Goal: Entertainment & Leisure: Consume media (video, audio)

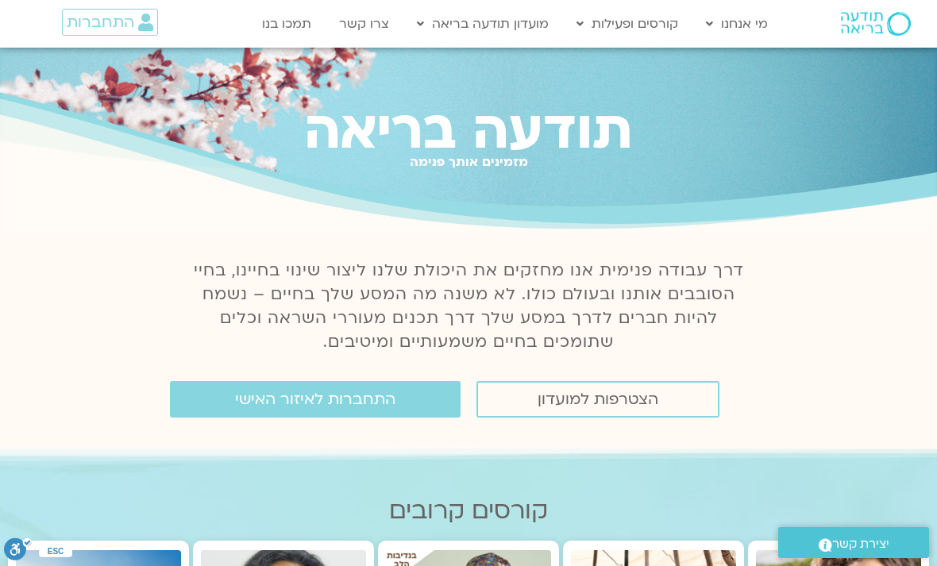
click at [422, 402] on link "התחברות לאיזור האישי" at bounding box center [315, 399] width 291 height 37
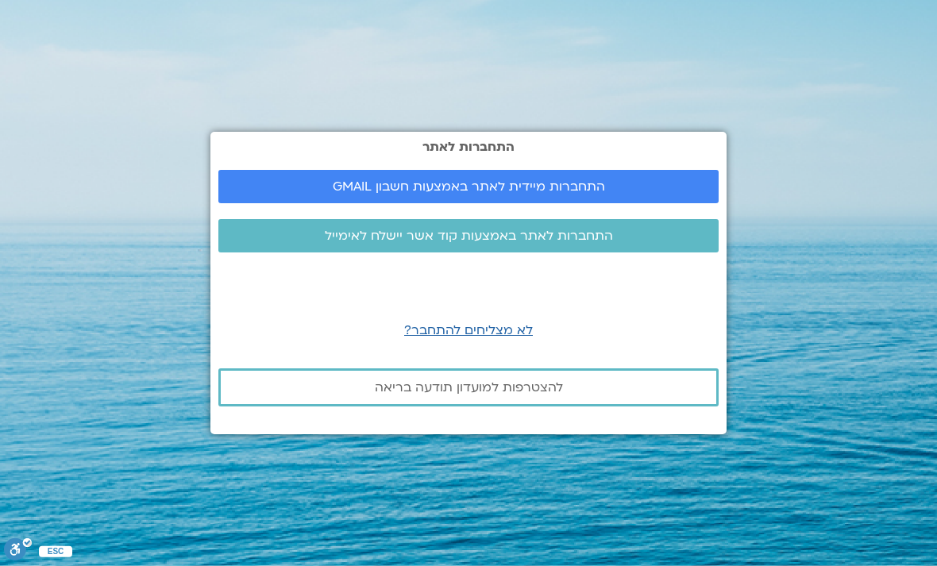
click at [666, 203] on link "התחברות מיידית לאתר באמצעות חשבון GMAIL" at bounding box center [468, 186] width 500 height 33
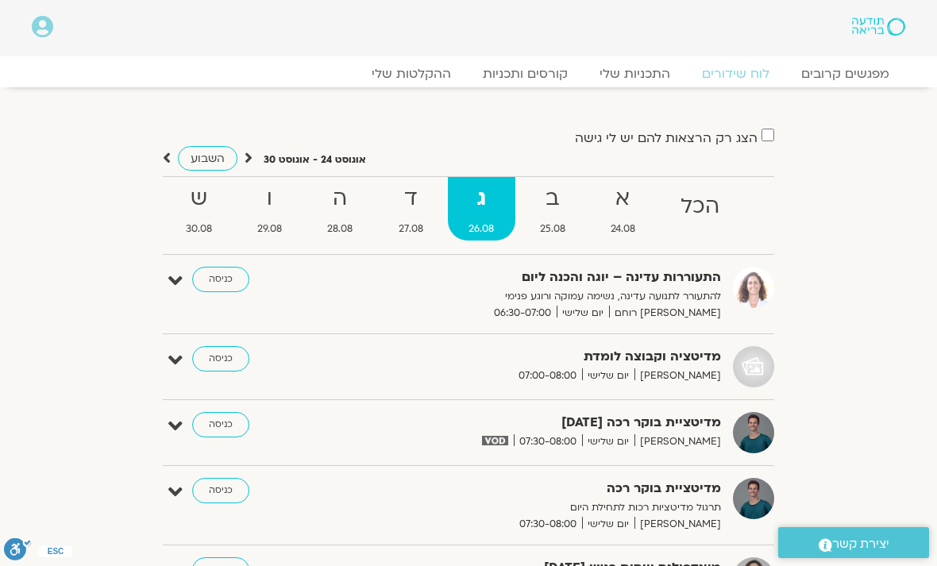
click at [445, 75] on link "ההקלטות שלי" at bounding box center [411, 74] width 111 height 16
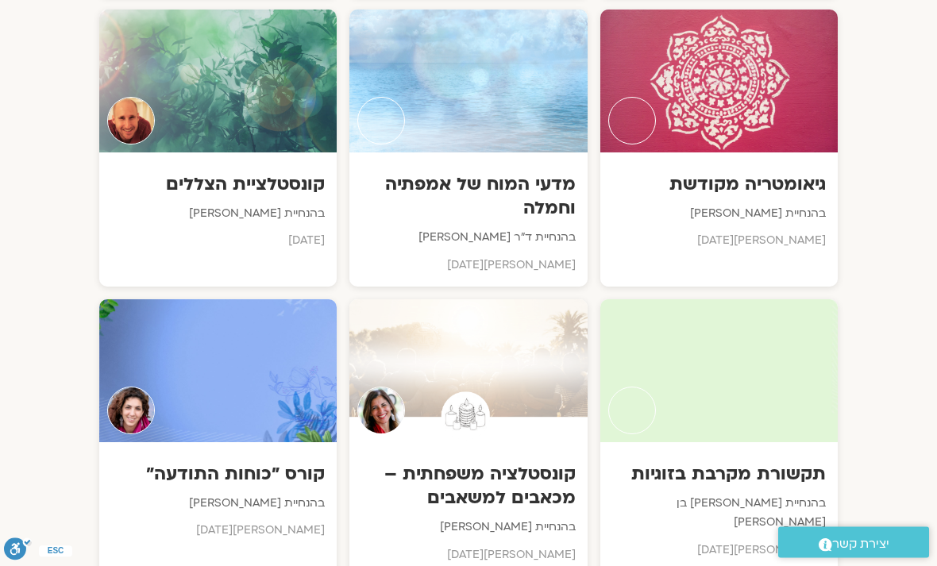
scroll to position [3444, 0]
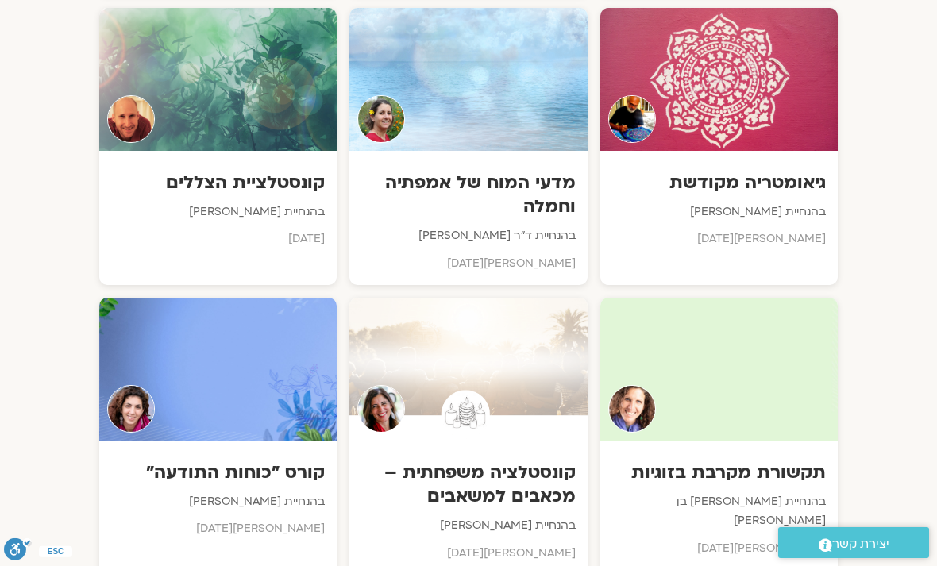
click at [761, 374] on div at bounding box center [718, 369] width 237 height 143
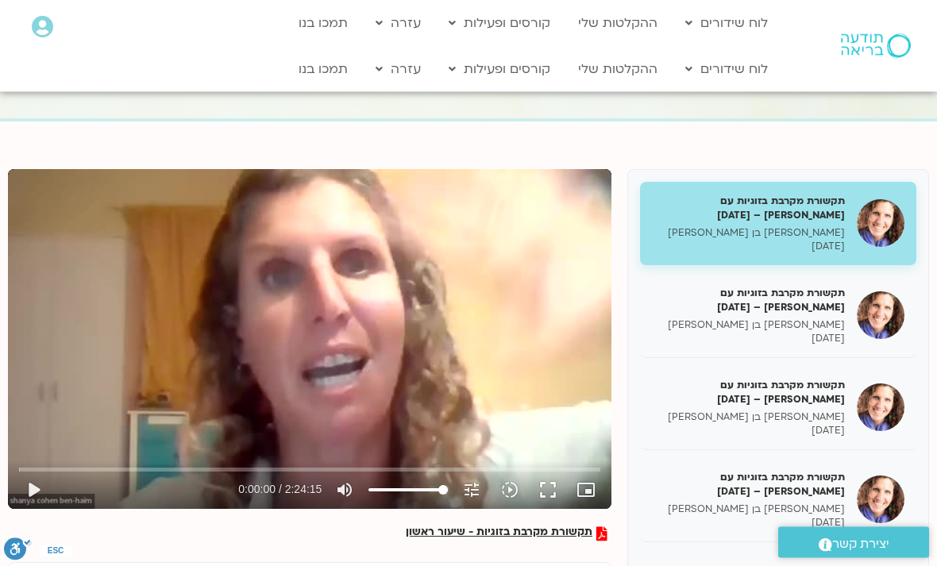
scroll to position [85, 0]
click at [835, 390] on h5 "תקשורת מקרבת בזוגיות עם [PERSON_NAME] – [DATE]" at bounding box center [748, 392] width 193 height 29
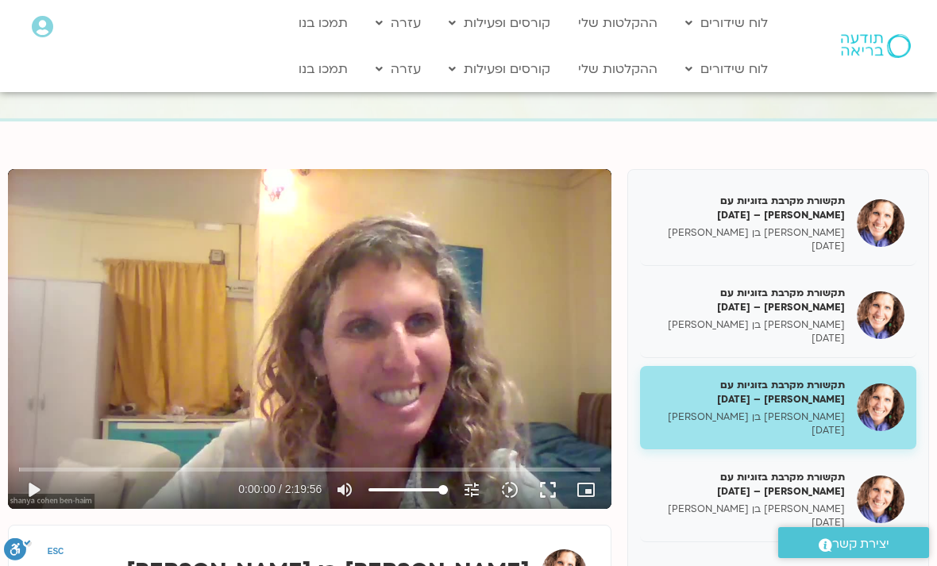
click at [37, 486] on button "play_arrow" at bounding box center [33, 490] width 38 height 38
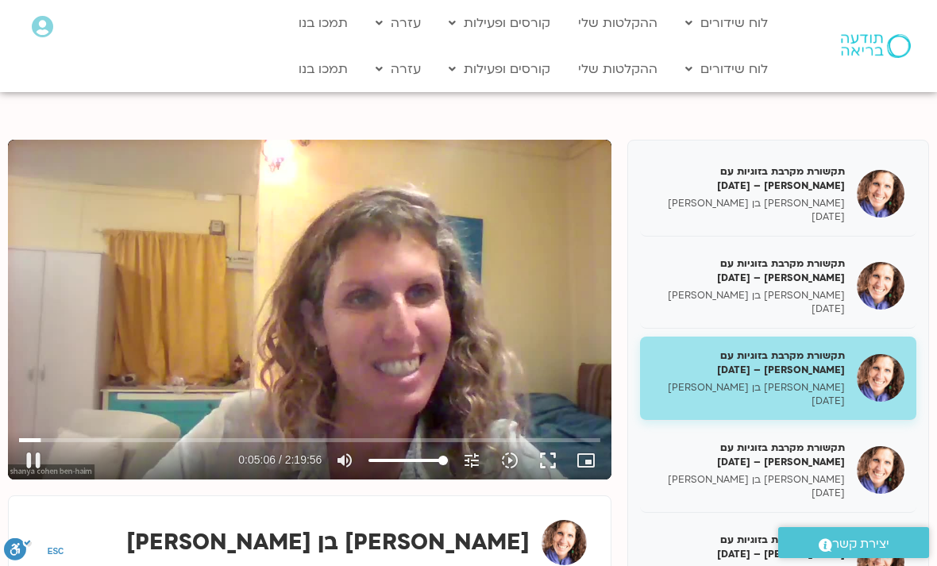
scroll to position [124, 0]
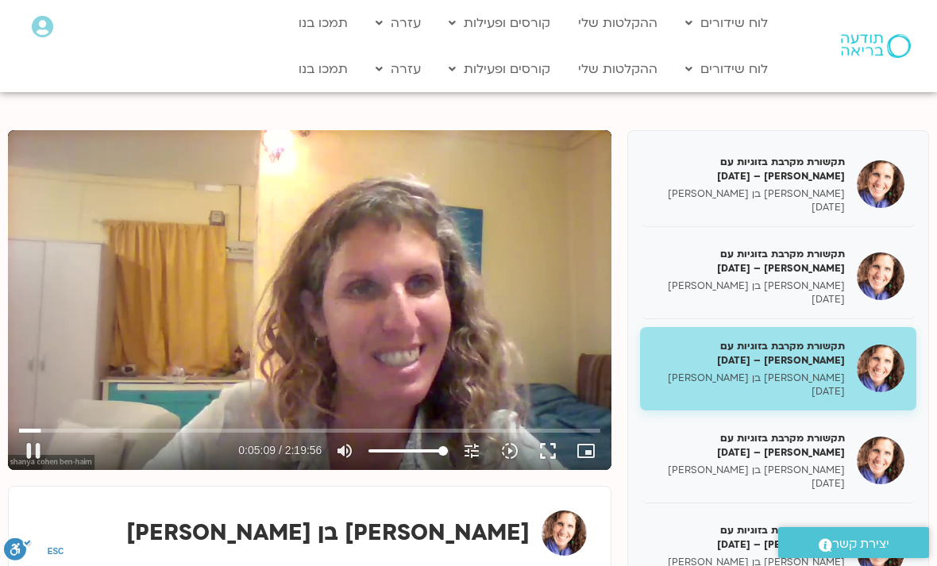
click at [36, 447] on button "pause" at bounding box center [33, 451] width 38 height 38
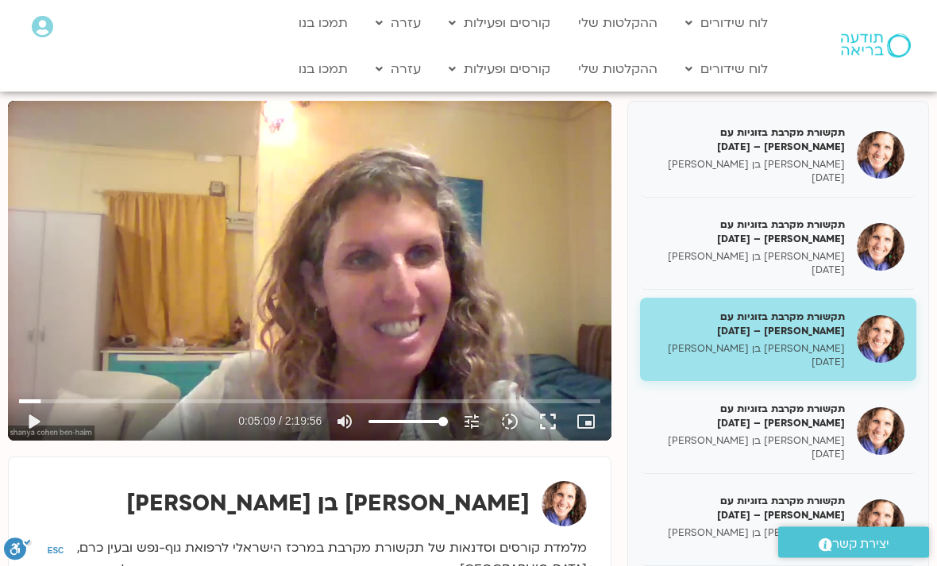
scroll to position [148, 0]
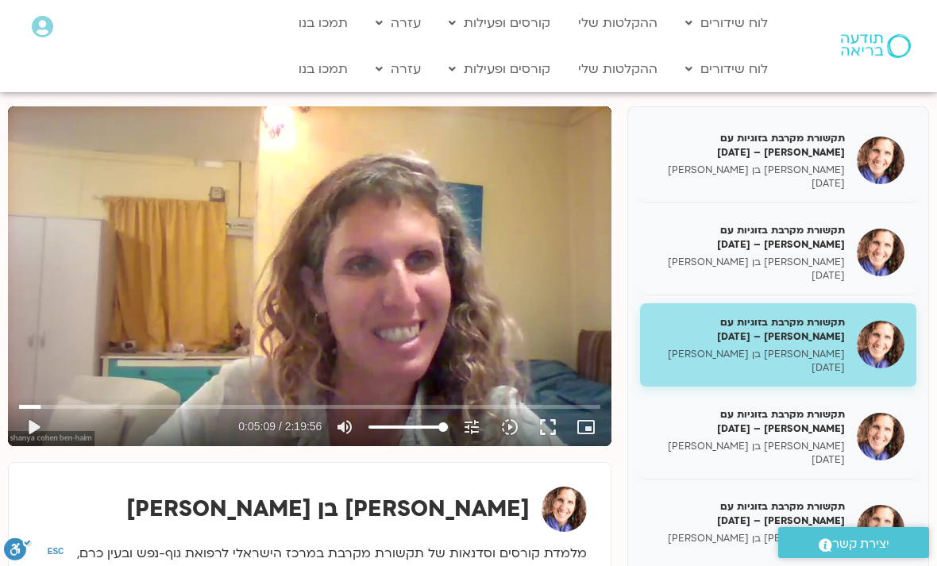
click at [41, 420] on button "play_arrow" at bounding box center [33, 427] width 38 height 38
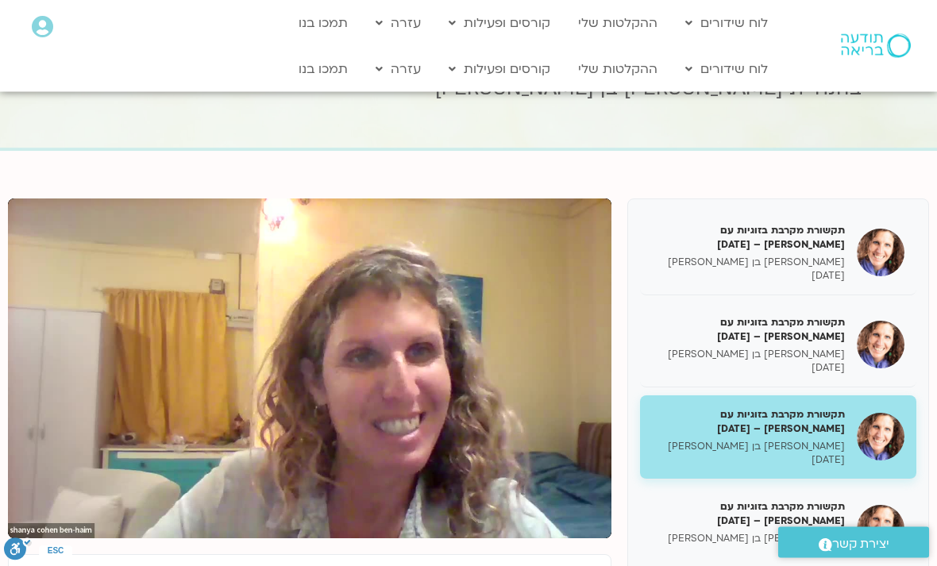
scroll to position [56, 0]
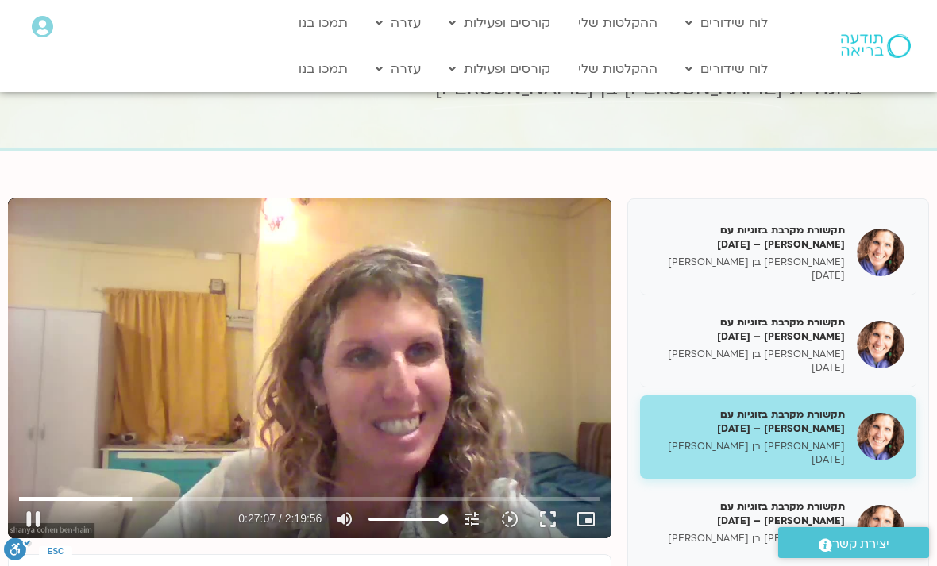
click at [38, 518] on button "pause" at bounding box center [33, 519] width 38 height 38
click at [41, 529] on button "play_arrow" at bounding box center [33, 519] width 38 height 38
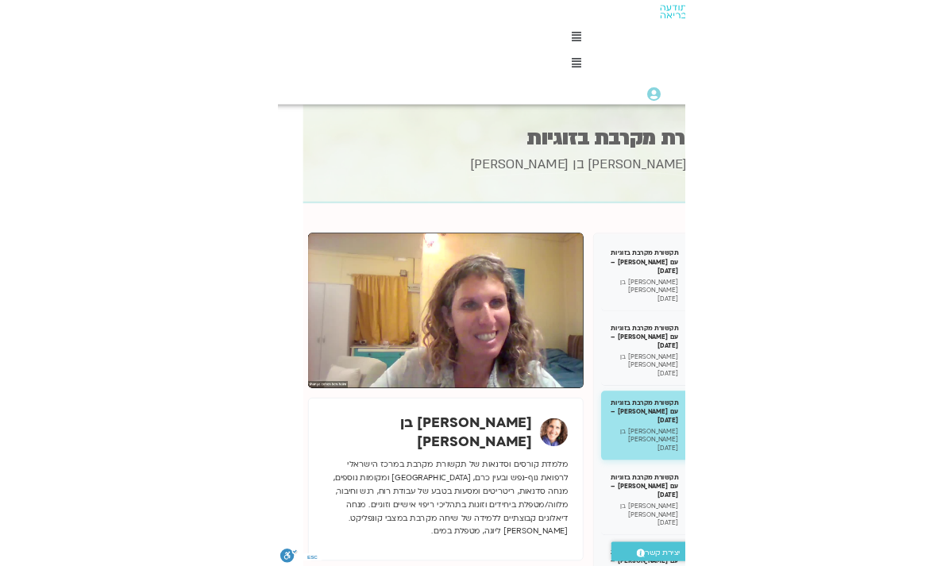
scroll to position [0, 0]
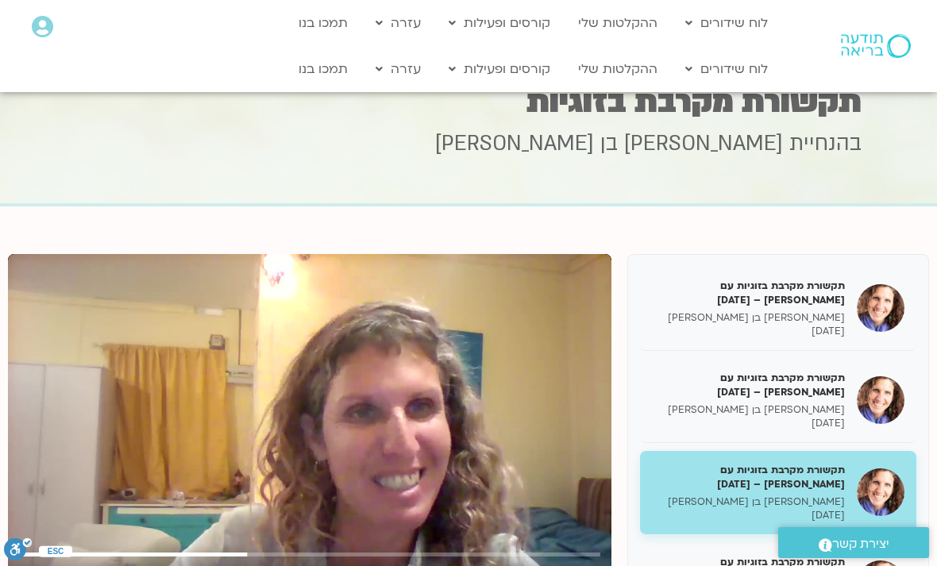
click at [179, 553] on input "Zoeken" at bounding box center [310, 555] width 582 height 10
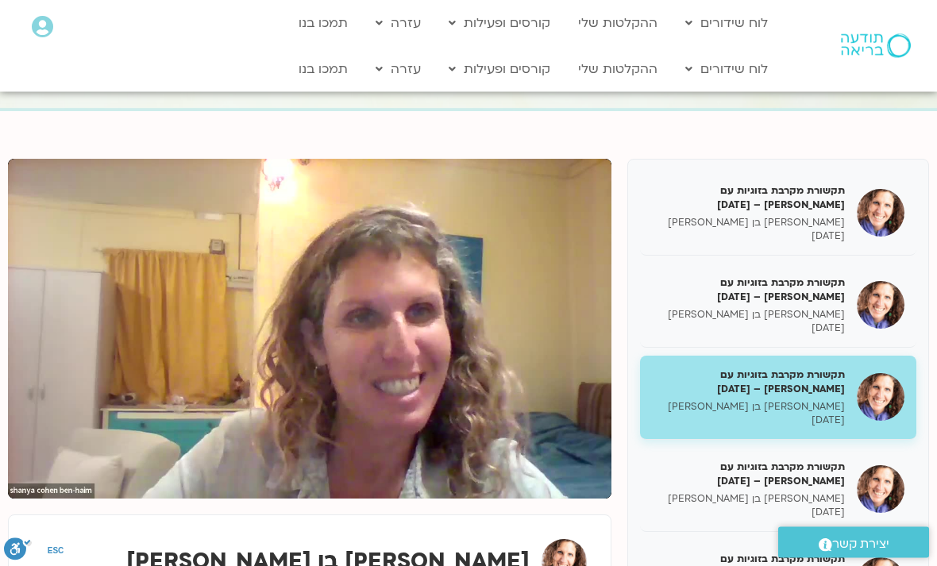
scroll to position [95, 0]
click at [2, 12] on section "Main Menu לוח שידורים לוח שידורים יומי תכניה שבועית ההקלטות שלי קורסים ופעילות …" at bounding box center [468, 46] width 937 height 92
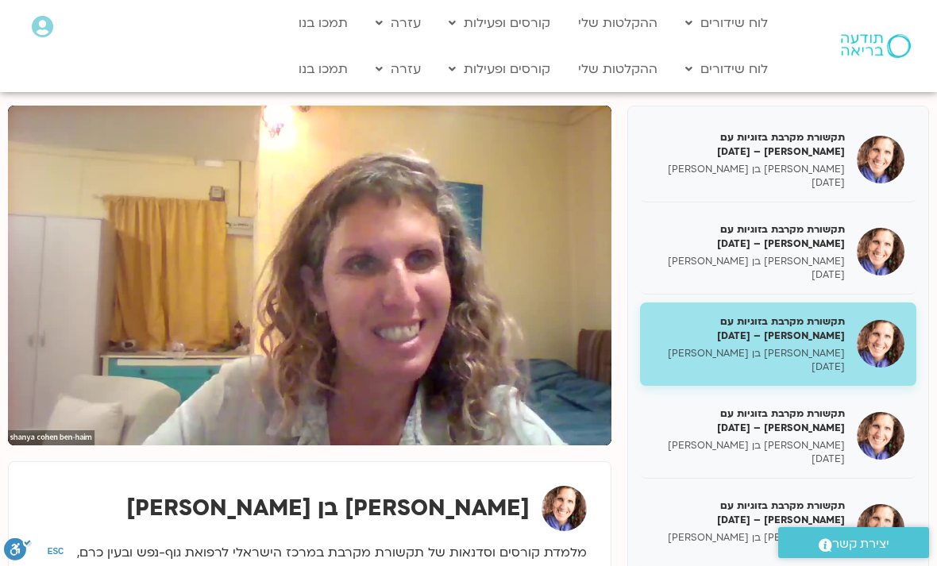
scroll to position [136, 0]
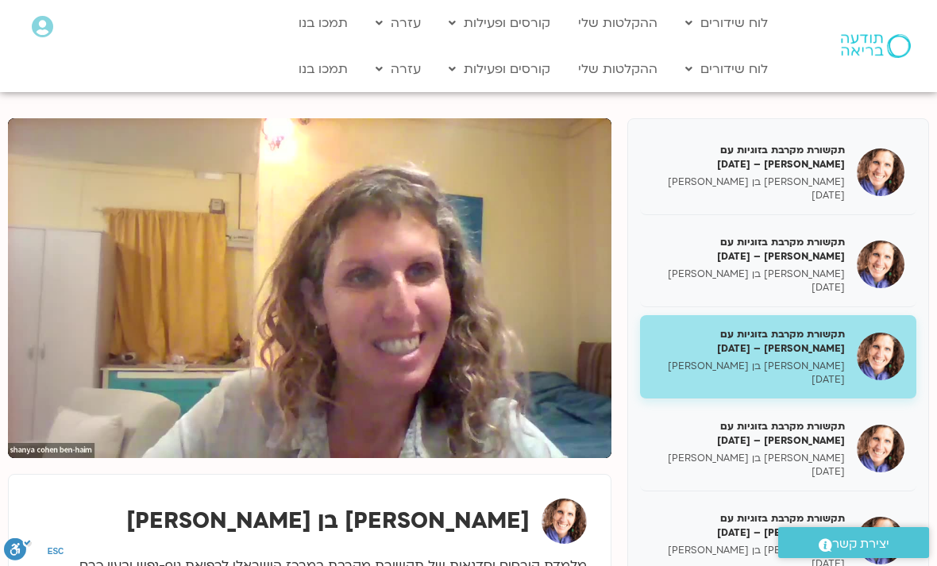
click at [5, 357] on div "תקשורת מקרבת בזוגיות עם [PERSON_NAME] – [DATE] [PERSON_NAME] בן [PERSON_NAME] […" at bounding box center [468, 413] width 937 height 606
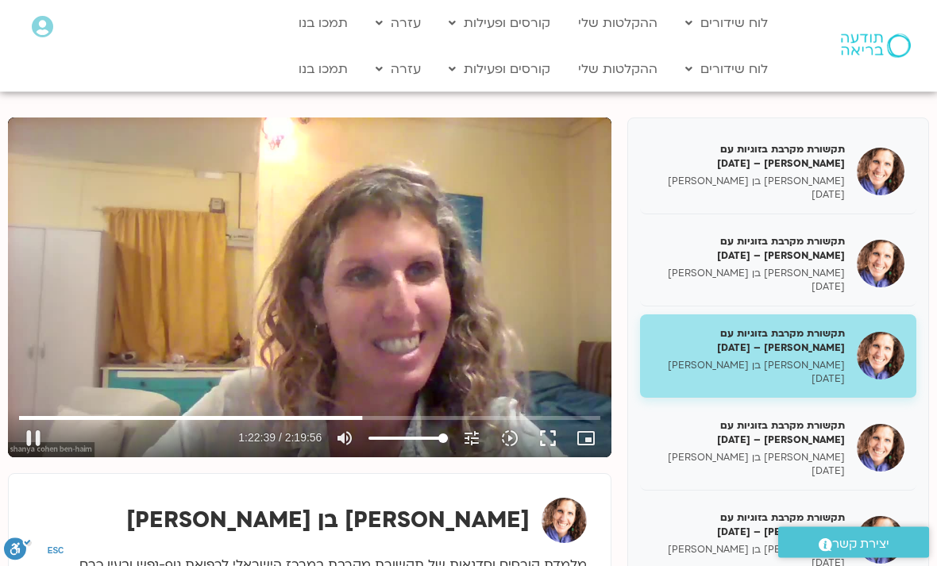
scroll to position [137, 0]
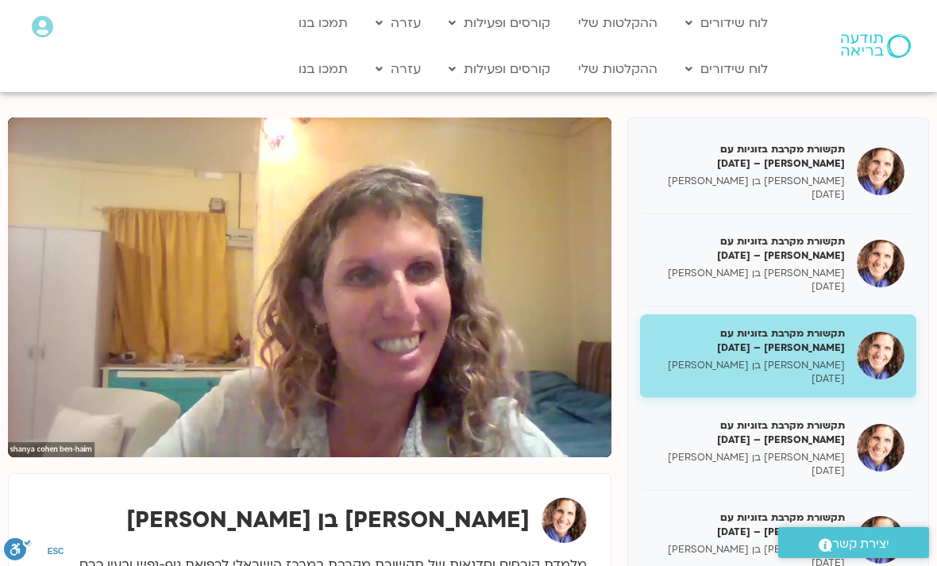
click at [935, 308] on div "תקשורת מקרבת בזוגיות עם [PERSON_NAME] – [DATE] [PERSON_NAME] בן [PERSON_NAME] […" at bounding box center [468, 413] width 937 height 606
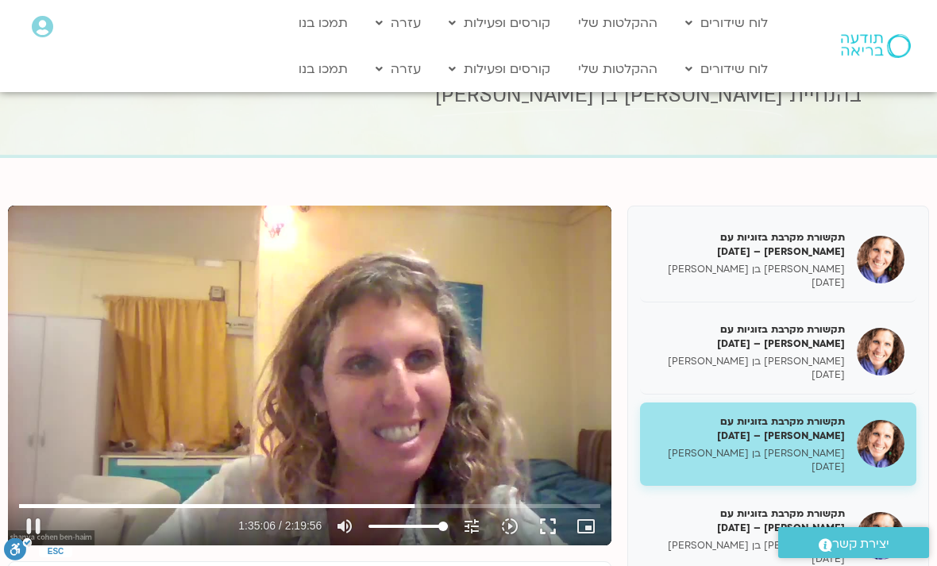
scroll to position [49, 0]
click at [34, 527] on button "pause" at bounding box center [33, 526] width 38 height 38
click at [37, 518] on button "play_arrow" at bounding box center [33, 526] width 38 height 38
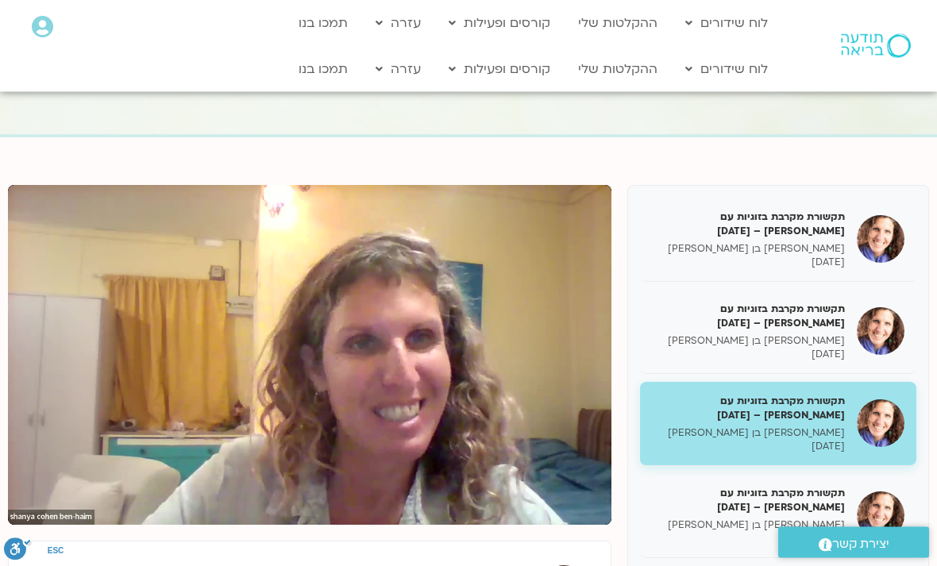
scroll to position [71, 0]
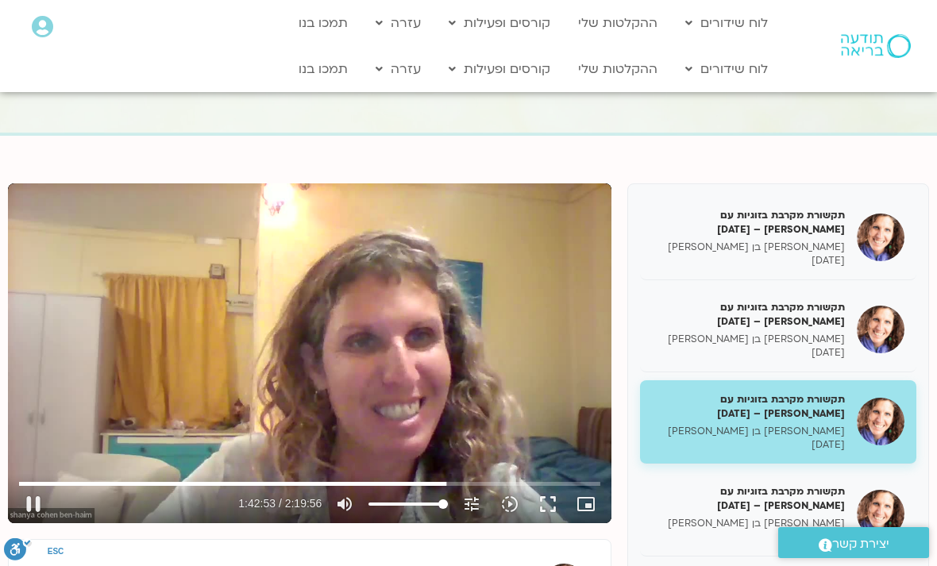
click at [443, 488] on input "Zoeken" at bounding box center [310, 484] width 582 height 10
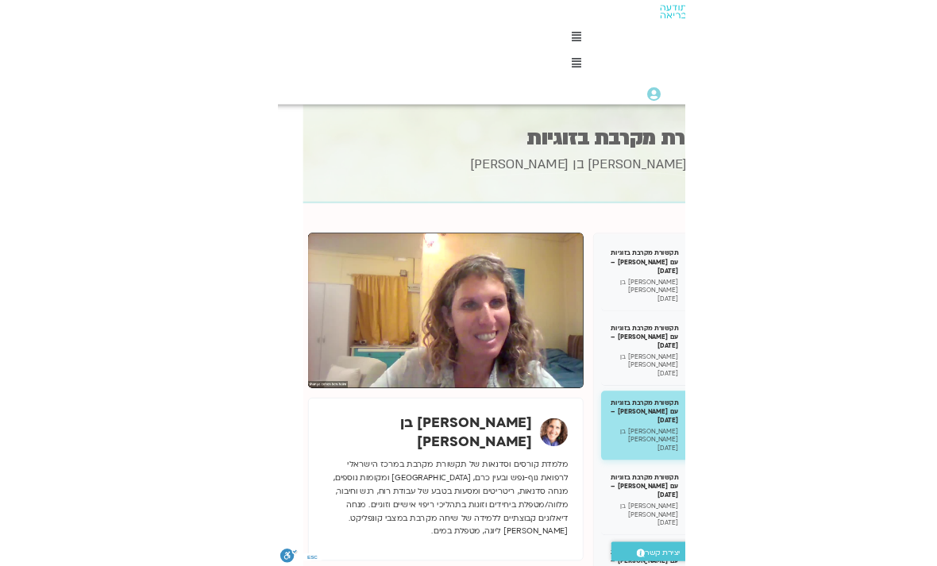
scroll to position [0, 0]
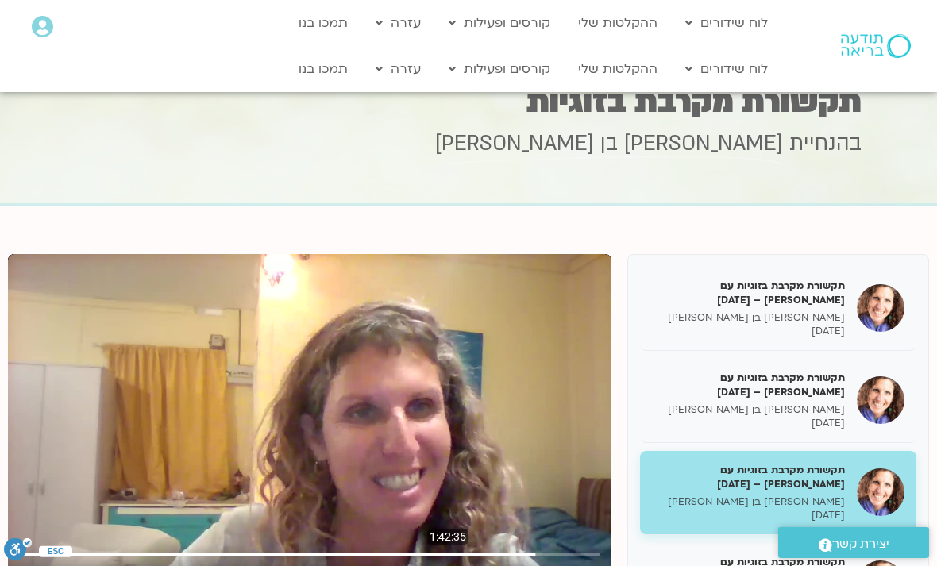
click at [34, 565] on button "pause" at bounding box center [33, 575] width 38 height 38
type input "7458.87104750133"
